Goal: Transaction & Acquisition: Purchase product/service

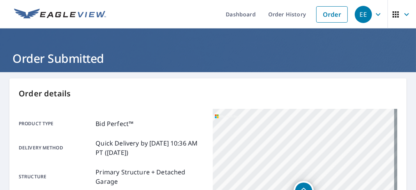
scroll to position [255, 0]
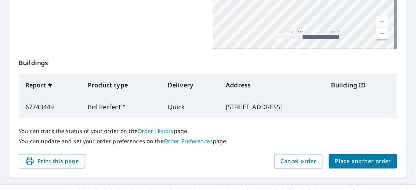
click at [349, 161] on span "Place another order" at bounding box center [363, 161] width 56 height 10
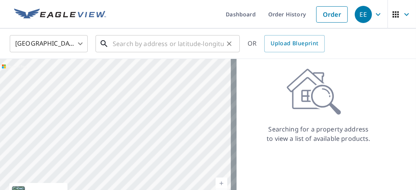
click at [115, 44] on input "text" at bounding box center [168, 44] width 111 height 22
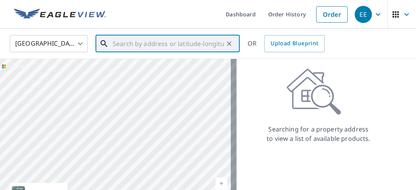
paste input "[GEOGRAPHIC_DATA]"
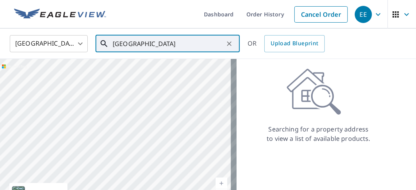
drag, startPoint x: 112, startPoint y: 44, endPoint x: 153, endPoint y: 43, distance: 41.0
click at [153, 43] on div "[GEOGRAPHIC_DATA] ​" at bounding box center [168, 43] width 144 height 17
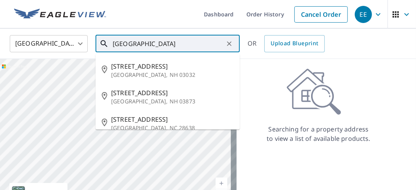
drag, startPoint x: 169, startPoint y: 42, endPoint x: 112, endPoint y: 49, distance: 57.4
click at [112, 49] on div "[GEOGRAPHIC_DATA] ​" at bounding box center [168, 43] width 144 height 17
paste input "Tempe, AZ 85281"
type input "[STREET_ADDRESS]"
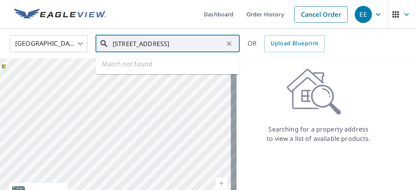
click at [229, 43] on icon "Clear" at bounding box center [230, 44] width 8 height 8
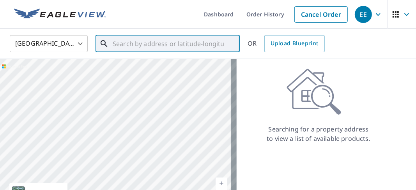
paste input "[STREET_ADDRESS]"
type input "[STREET_ADDRESS]"
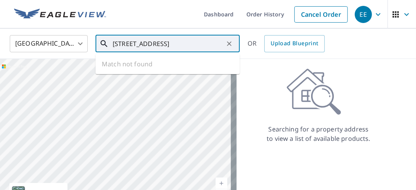
click at [229, 45] on icon "Clear" at bounding box center [230, 44] width 8 height 8
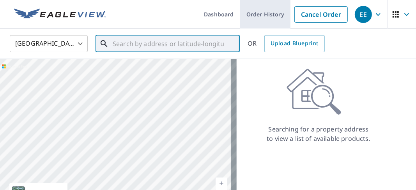
paste input "[STREET_ADDRESS]"
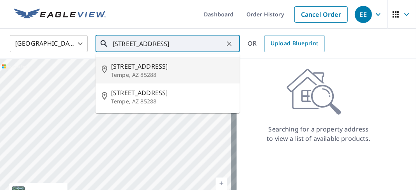
click at [138, 69] on span "[STREET_ADDRESS]" at bounding box center [172, 66] width 123 height 9
type input "[STREET_ADDRESS]"
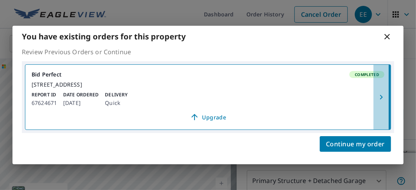
click at [381, 98] on icon "button" at bounding box center [381, 96] width 9 height 9
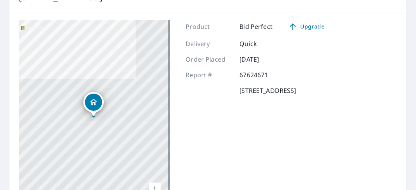
scroll to position [117, 0]
drag, startPoint x: 238, startPoint y: 73, endPoint x: 268, endPoint y: 71, distance: 30.5
click at [268, 71] on p "67624671" at bounding box center [263, 74] width 47 height 9
copy p "67624671"
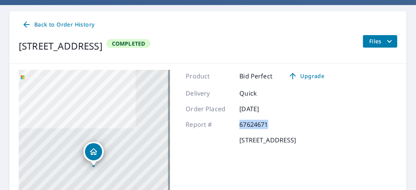
scroll to position [0, 0]
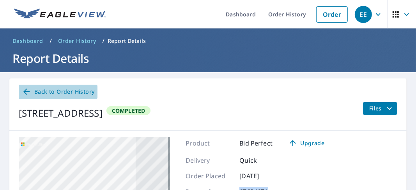
click at [64, 92] on span "Back to Order History" at bounding box center [58, 92] width 73 height 10
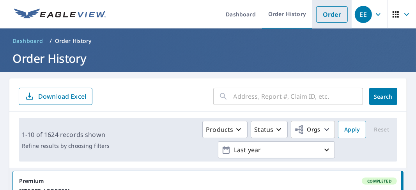
click at [330, 15] on link "Order" at bounding box center [332, 14] width 32 height 16
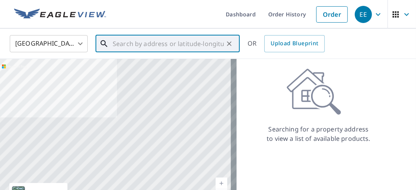
click at [114, 44] on input "text" at bounding box center [168, 44] width 111 height 22
paste input "[STREET_ADDRESS]"
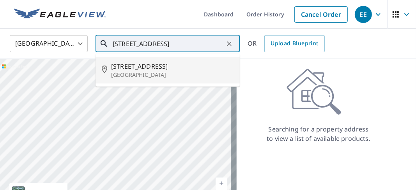
type input "[STREET_ADDRESS]"
